Goal: Information Seeking & Learning: Learn about a topic

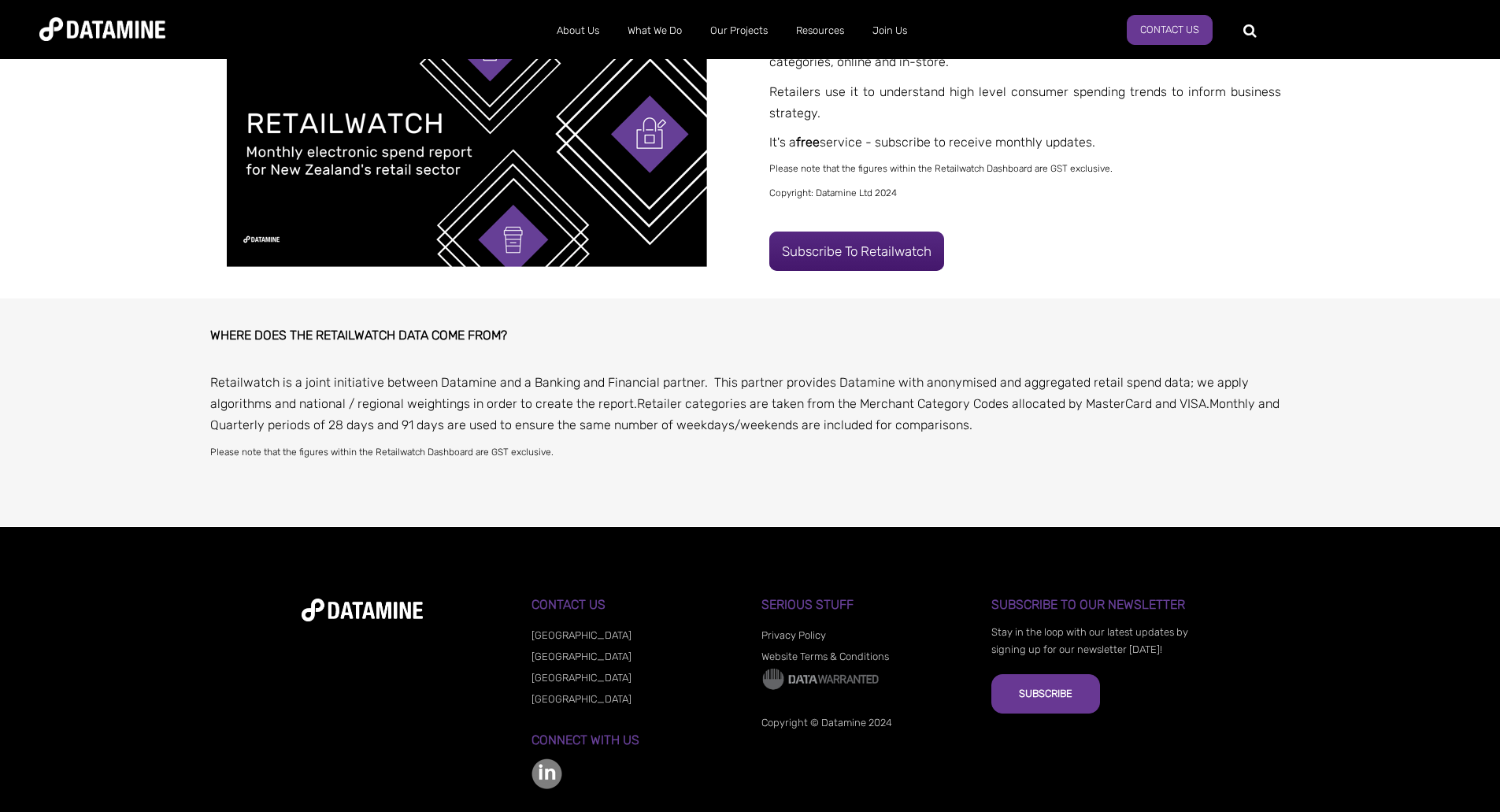
scroll to position [438, 0]
